Goal: Task Accomplishment & Management: Complete application form

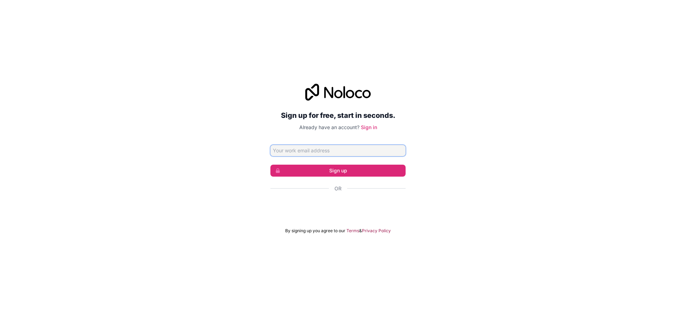
click at [320, 153] on input "Email address" at bounding box center [337, 150] width 135 height 11
paste input "[EMAIL_ADDRESS][DOMAIN_NAME]"
type input "[EMAIL_ADDRESS][DOMAIN_NAME]"
click at [329, 174] on button "Sign up" at bounding box center [337, 171] width 135 height 12
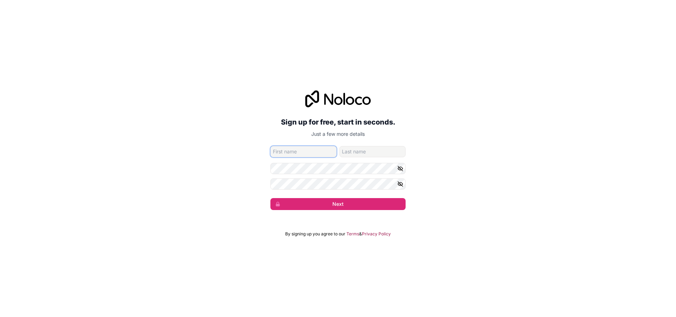
click at [296, 153] on input "given-name" at bounding box center [303, 151] width 66 height 11
paste input "lexuarydesigns"
click at [296, 154] on input "lexua" at bounding box center [303, 151] width 66 height 11
paste input "rydesigns"
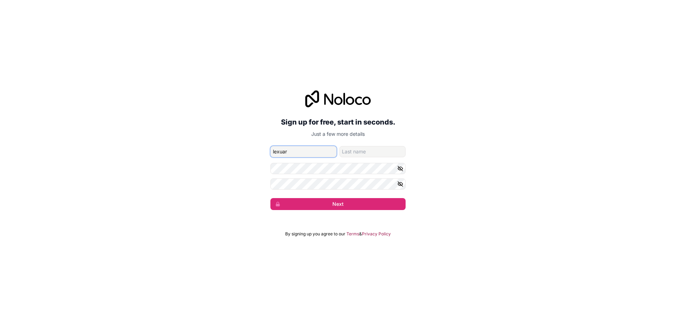
click at [296, 153] on input "lexuar" at bounding box center [303, 151] width 66 height 11
paste input "ydesigns"
type input "lexuary"
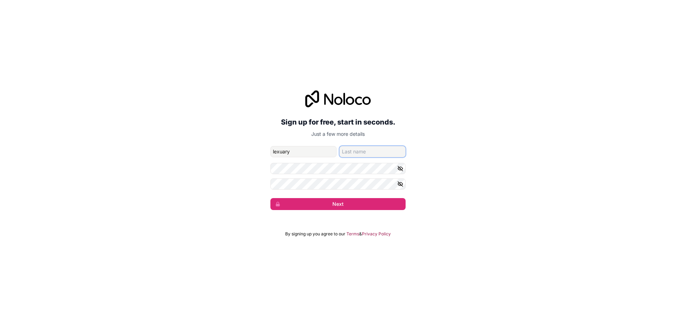
click at [367, 153] on input "family-name" at bounding box center [372, 151] width 66 height 11
paste input "lexuarydesigns"
click at [360, 151] on input "lexuarydesigns" at bounding box center [372, 151] width 66 height 11
type input "designs"
click at [398, 170] on icon "button" at bounding box center [400, 168] width 6 height 6
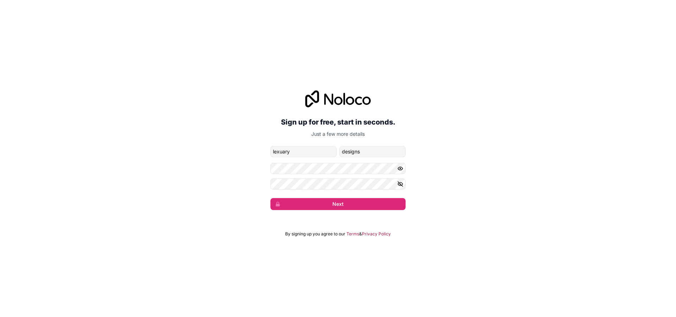
click at [399, 181] on icon "button" at bounding box center [400, 184] width 6 height 6
click at [345, 203] on button "Next" at bounding box center [337, 204] width 135 height 12
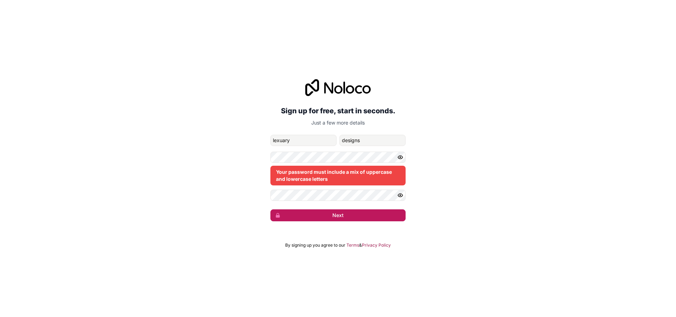
click at [336, 218] on button "Next" at bounding box center [337, 215] width 135 height 12
click at [338, 215] on button "Next" at bounding box center [337, 215] width 135 height 12
click at [351, 175] on div "Your password must include a mix of uppercase and lowercase letters" at bounding box center [337, 176] width 135 height 20
click at [343, 242] on div "Sign up for free, start in seconds. Just a few more details [EMAIL_ADDRESS][DOM…" at bounding box center [338, 158] width 676 height 317
click at [354, 246] on link "Terms" at bounding box center [352, 245] width 13 height 6
